Goal: Task Accomplishment & Management: Manage account settings

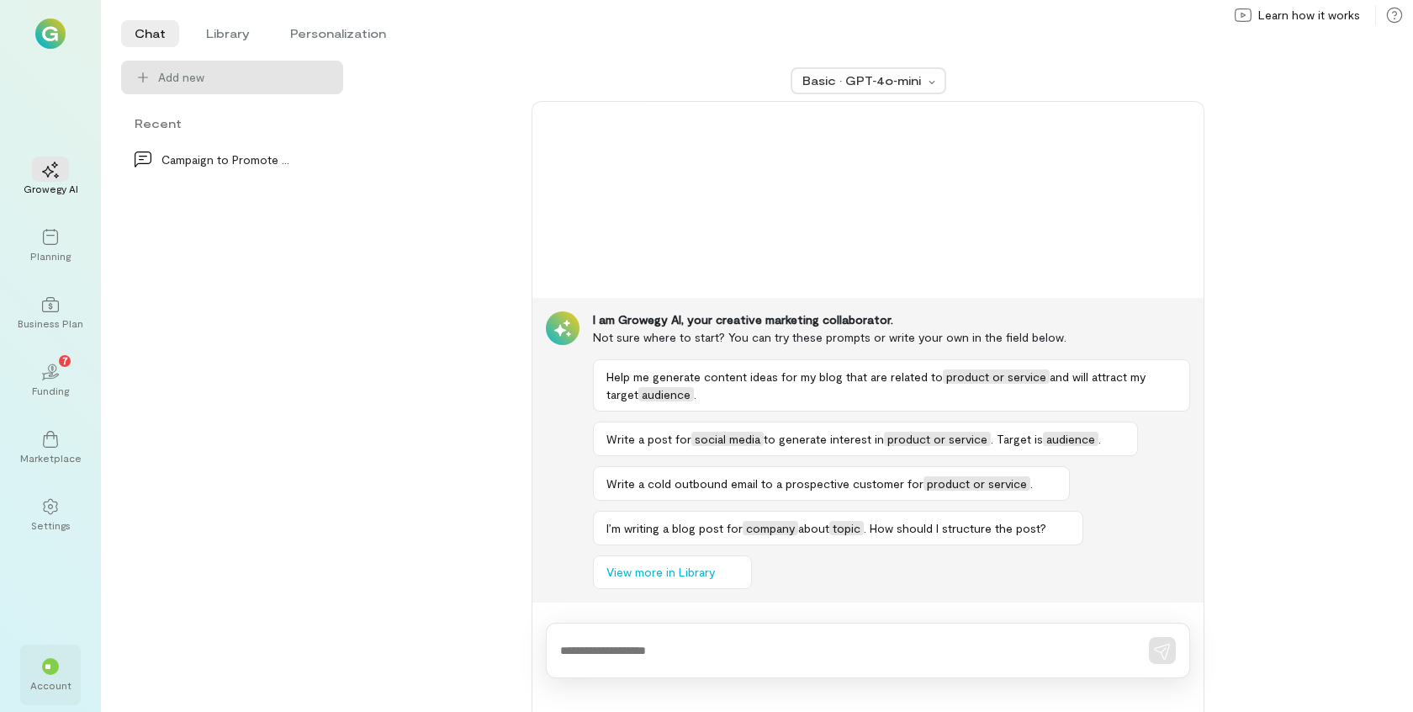
click at [38, 682] on div "Account" at bounding box center [50, 684] width 41 height 13
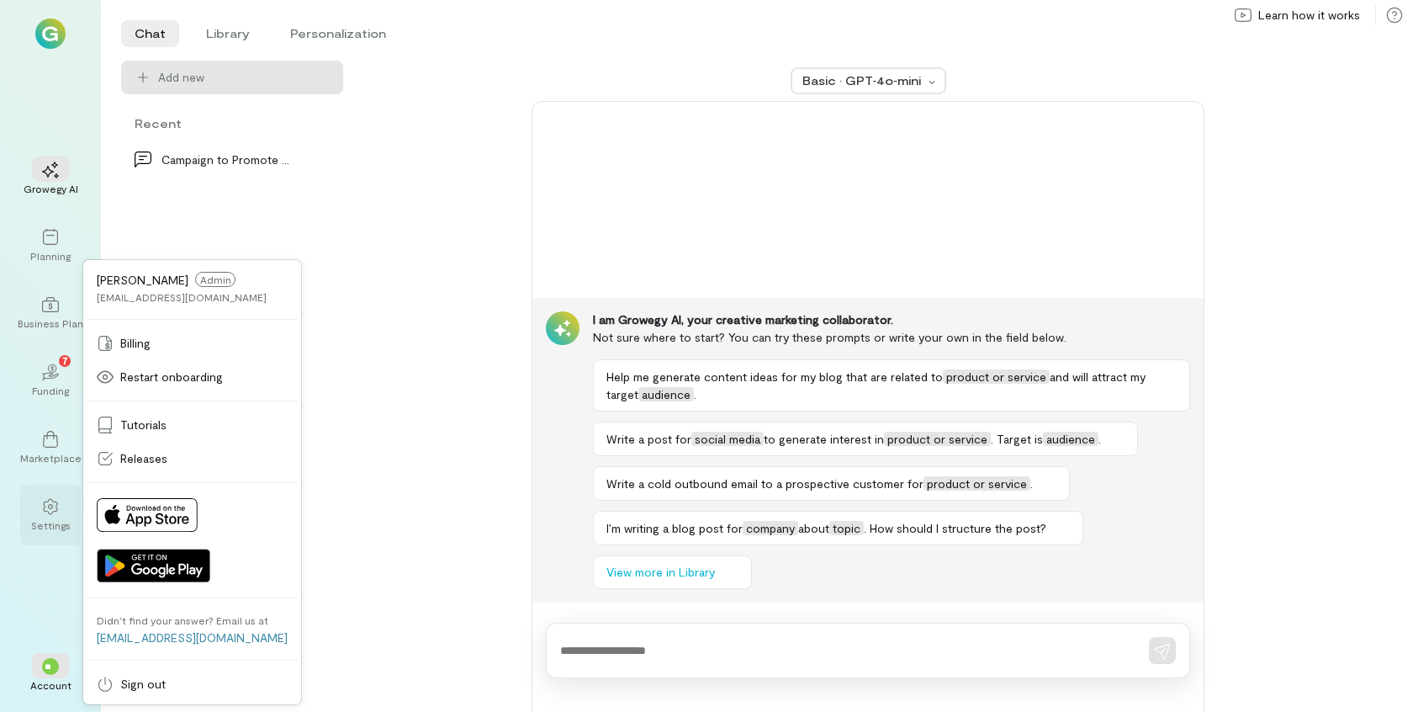
click at [52, 501] on icon at bounding box center [50, 506] width 17 height 17
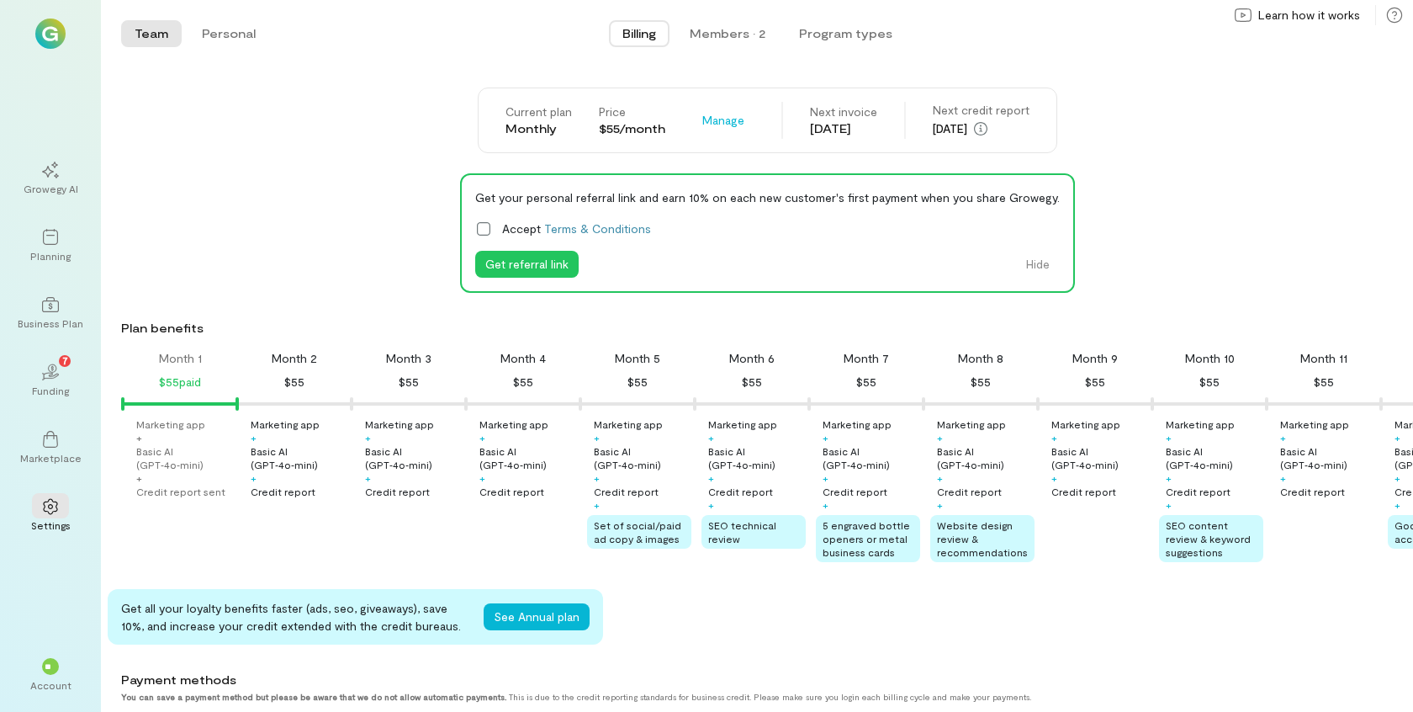
click at [49, 28] on img at bounding box center [50, 34] width 30 height 30
click at [49, 39] on img at bounding box center [50, 34] width 30 height 30
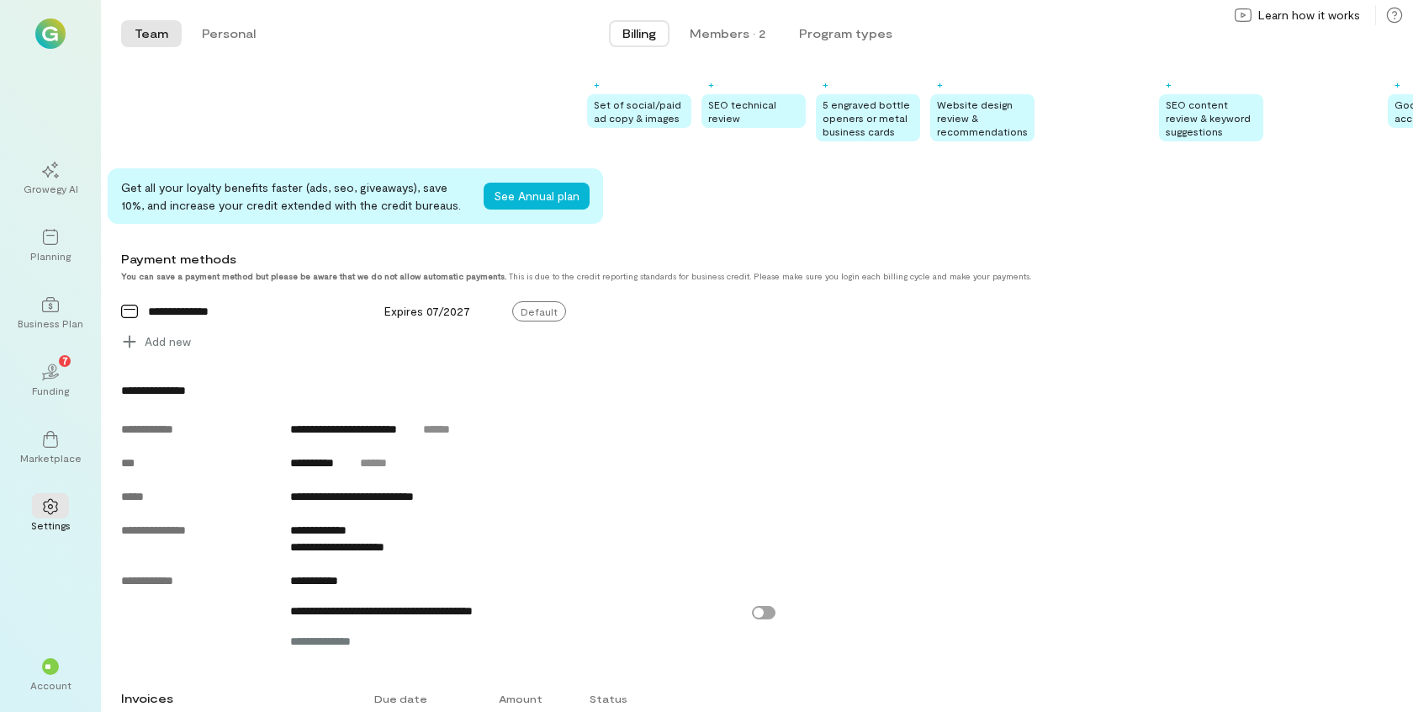
scroll to position [518, 0]
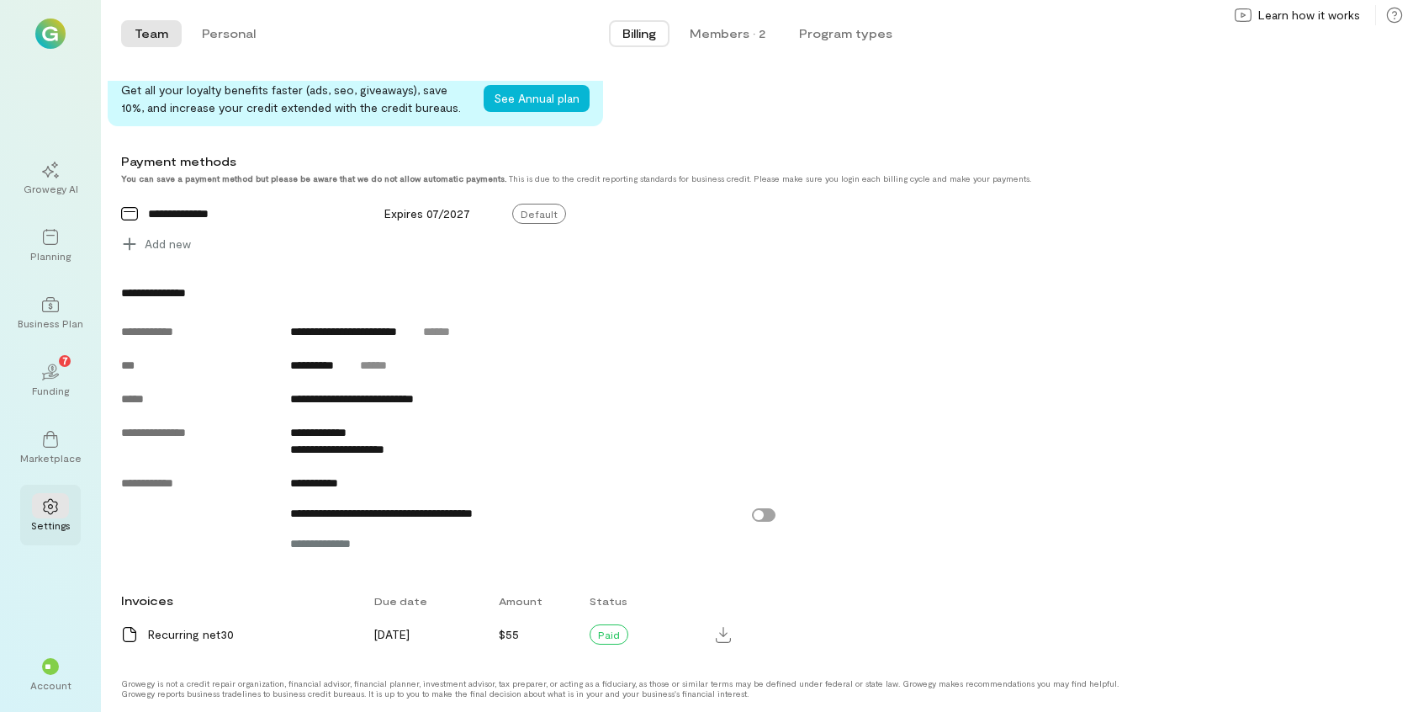
click at [60, 505] on div at bounding box center [50, 505] width 37 height 25
click at [50, 511] on icon at bounding box center [50, 506] width 17 height 17
click at [54, 520] on div "Settings" at bounding box center [51, 524] width 40 height 13
click at [52, 508] on icon at bounding box center [50, 506] width 17 height 17
click at [58, 666] on div "**" at bounding box center [50, 666] width 17 height 17
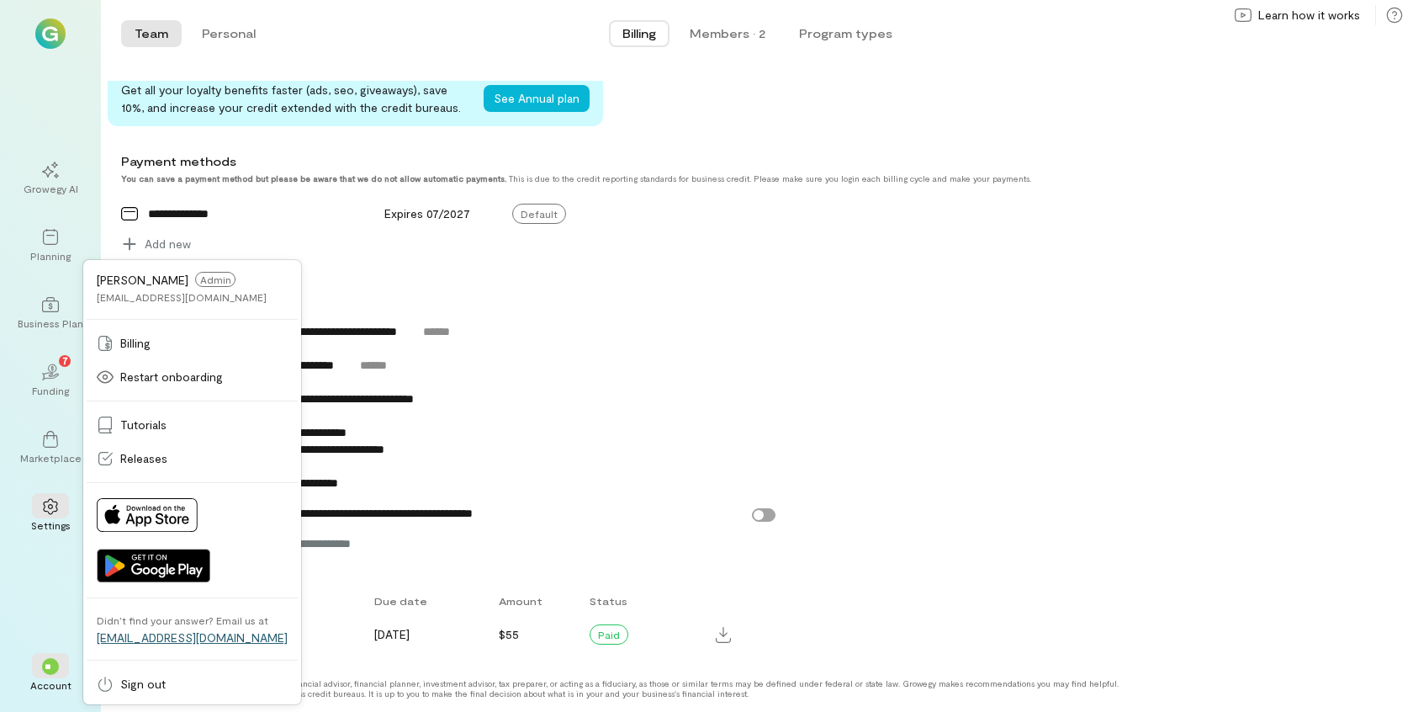
click at [143, 635] on link "[EMAIL_ADDRESS][DOMAIN_NAME]" at bounding box center [192, 637] width 191 height 14
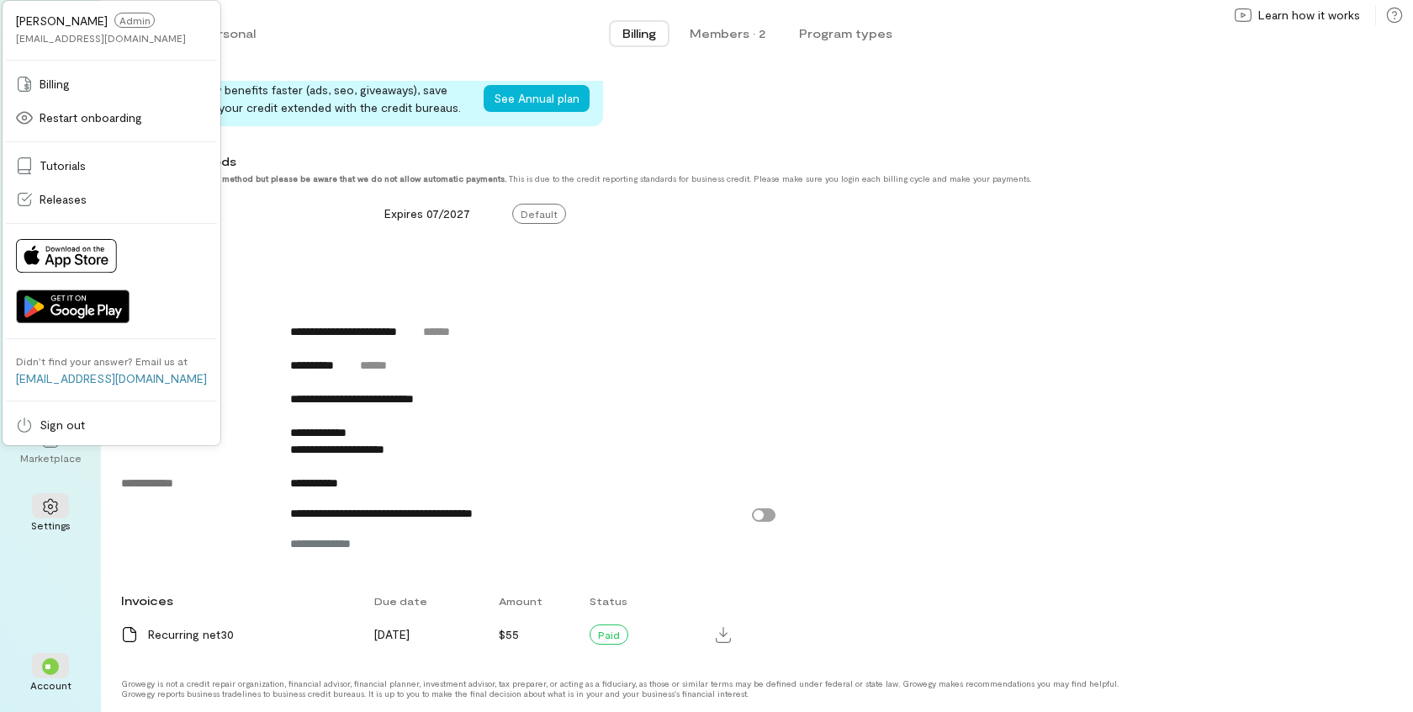
click at [299, 248] on div "Add new" at bounding box center [448, 243] width 681 height 27
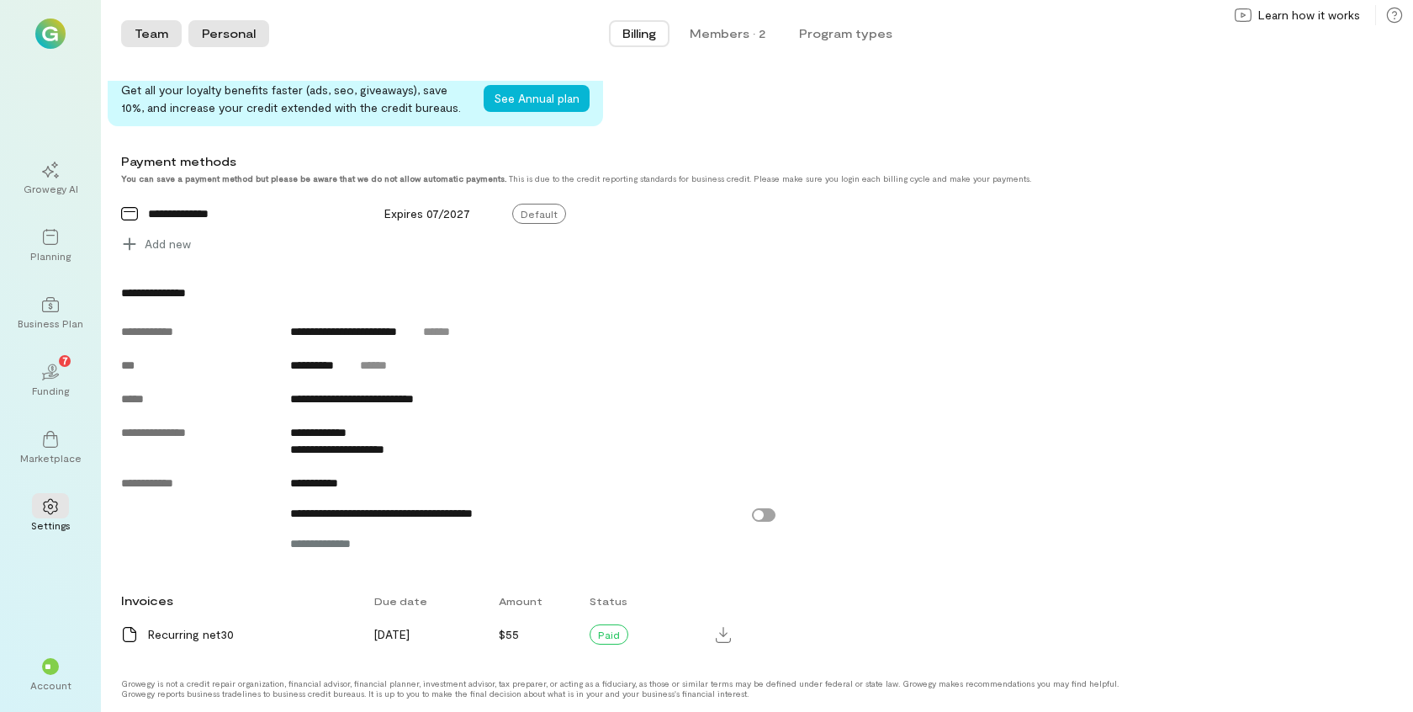
click at [217, 36] on button "Personal" at bounding box center [228, 33] width 81 height 27
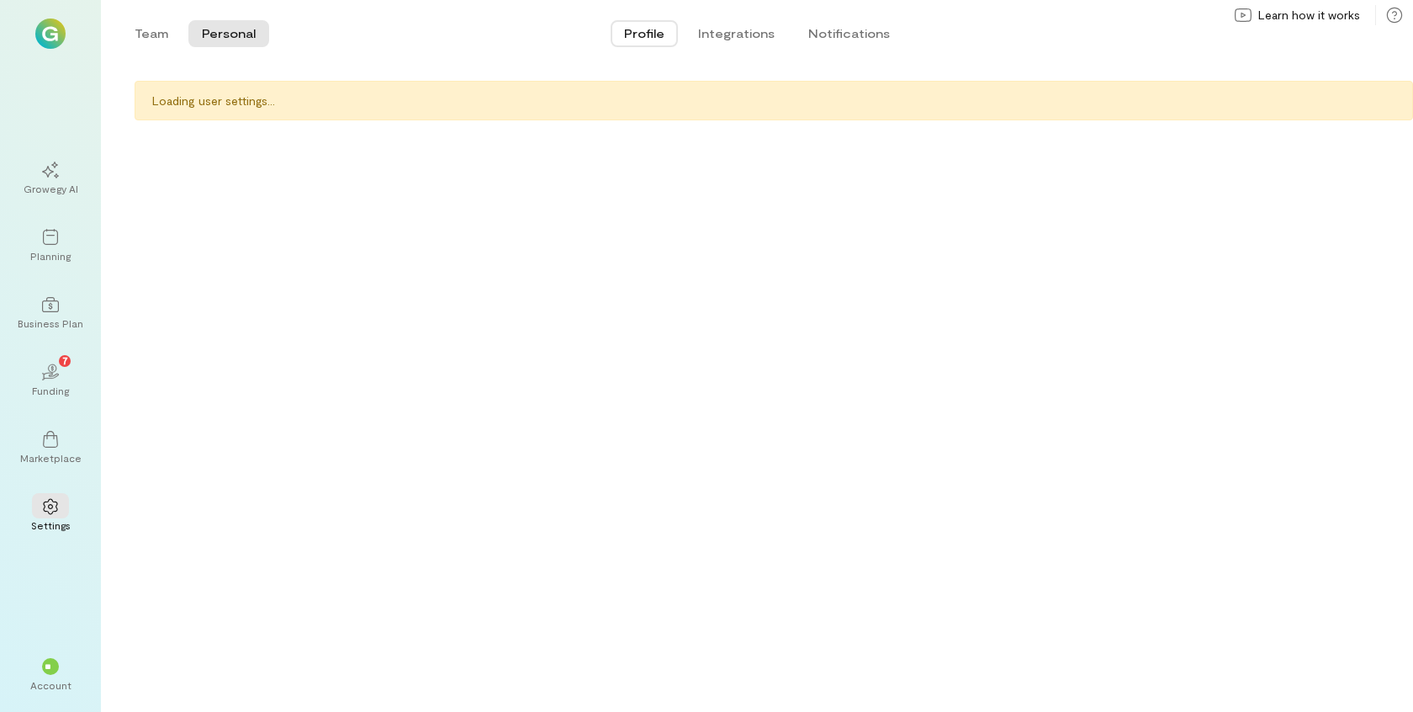
scroll to position [0, 0]
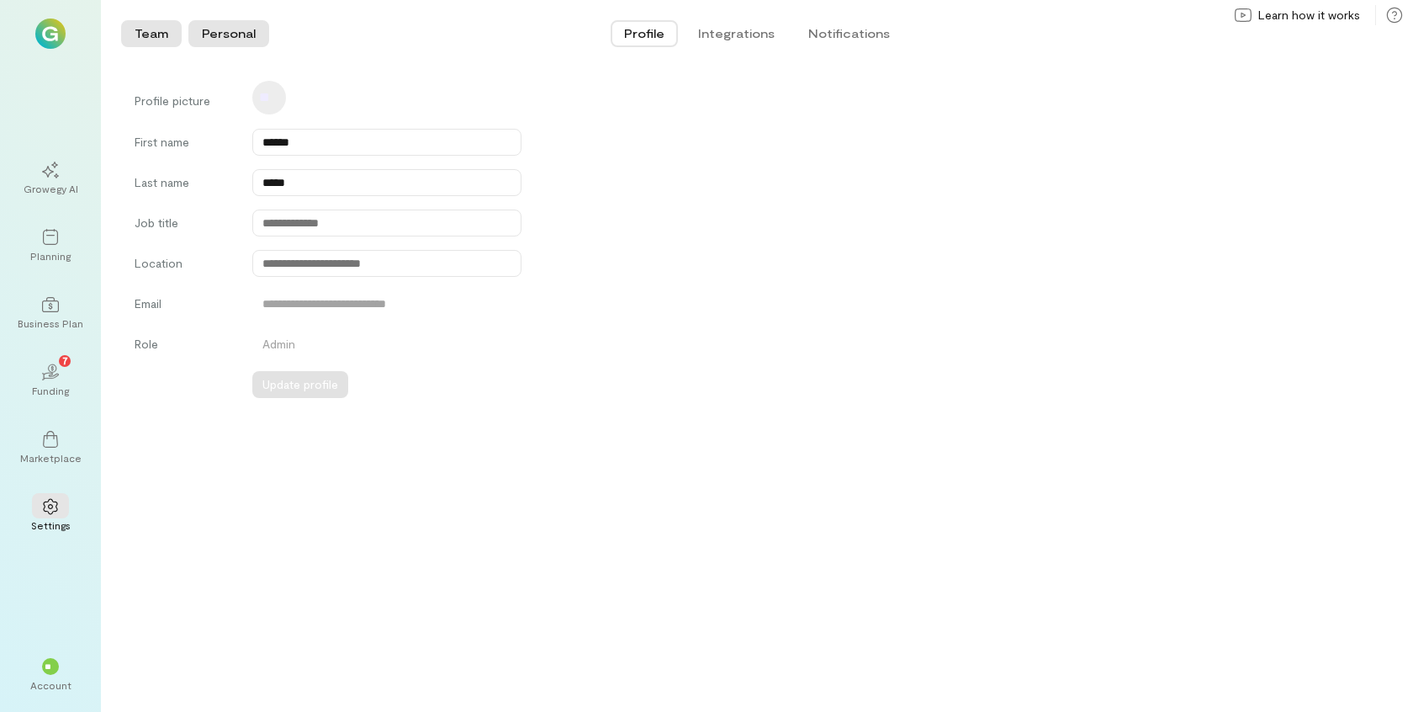
click at [177, 24] on button "Team" at bounding box center [151, 33] width 61 height 27
